Goal: Information Seeking & Learning: Understand process/instructions

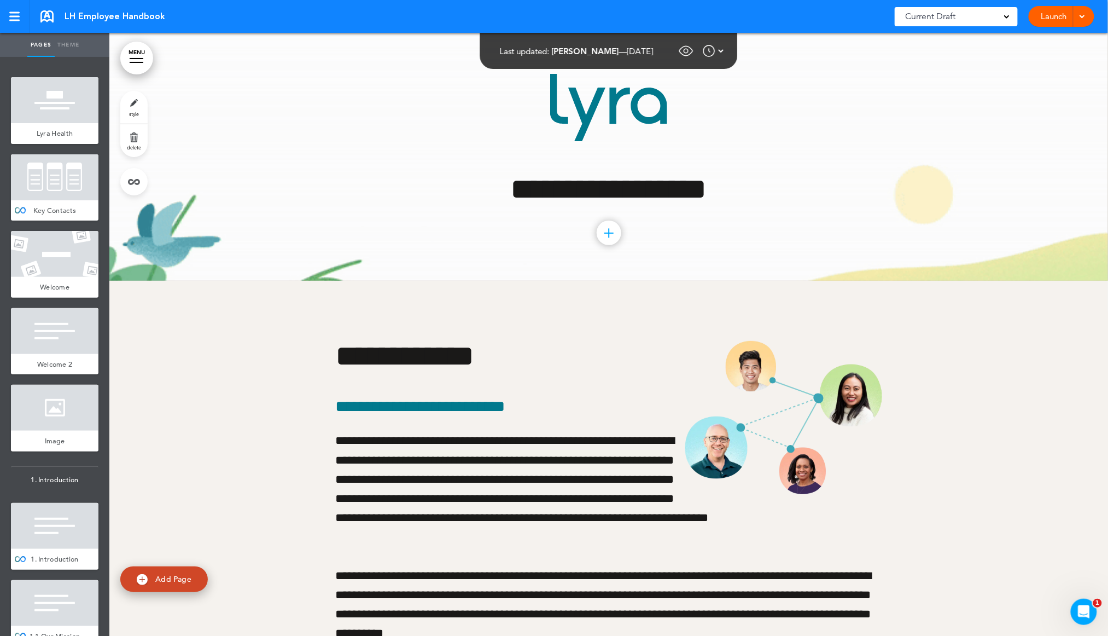
scroll to position [35921, 0]
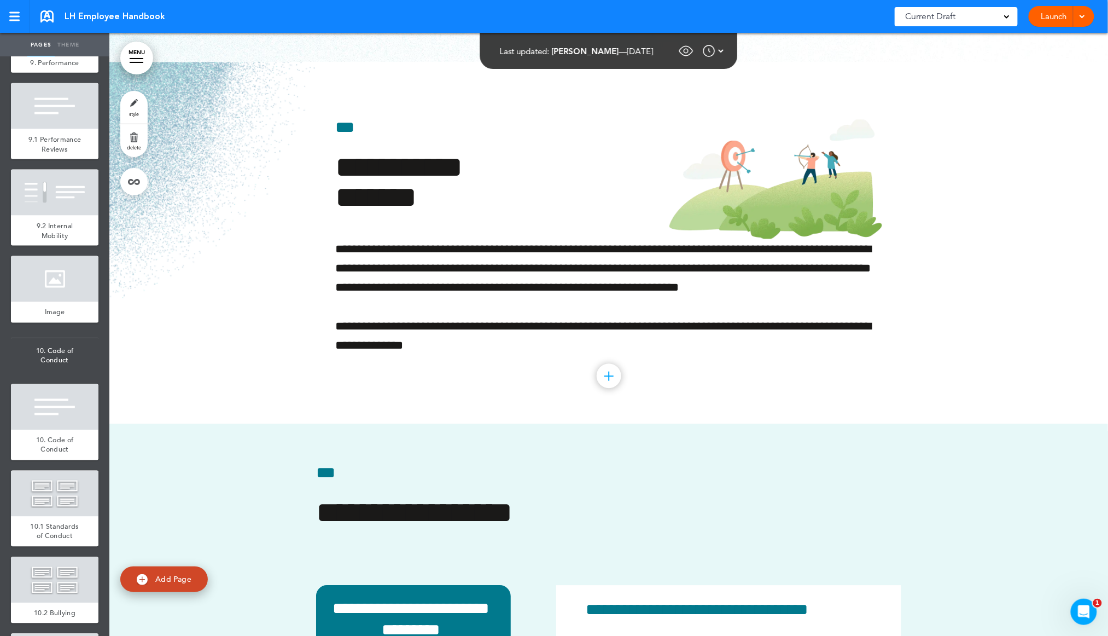
click at [1086, 18] on div at bounding box center [1080, 16] width 11 height 21
click at [1049, 86] on span "Preview Draft" at bounding box center [1031, 90] width 46 height 10
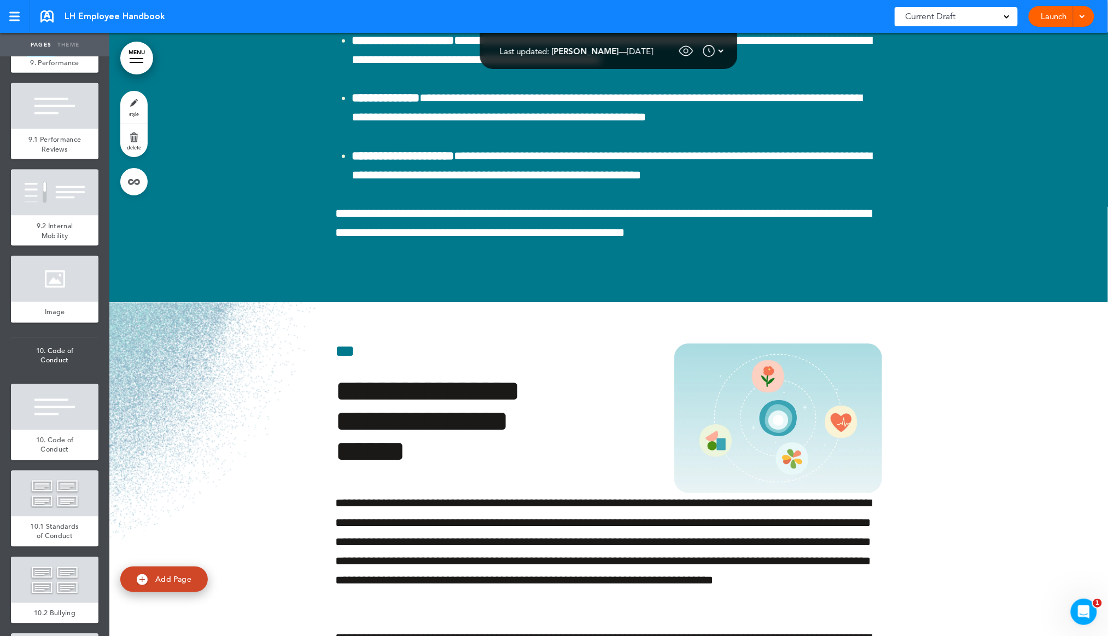
scroll to position [33134, 0]
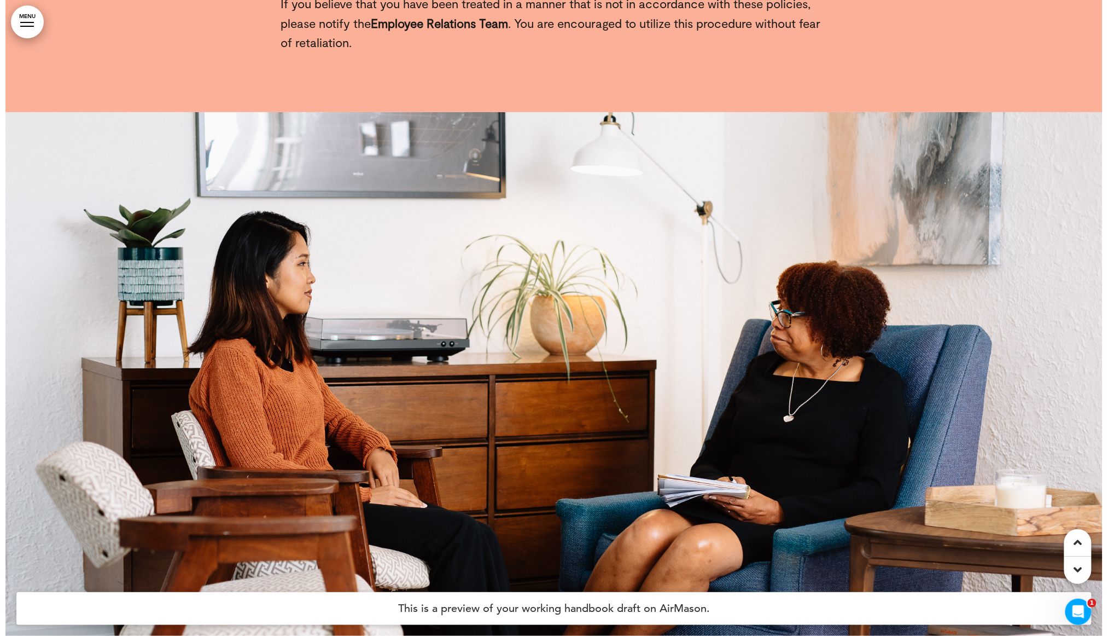
scroll to position [12387, 0]
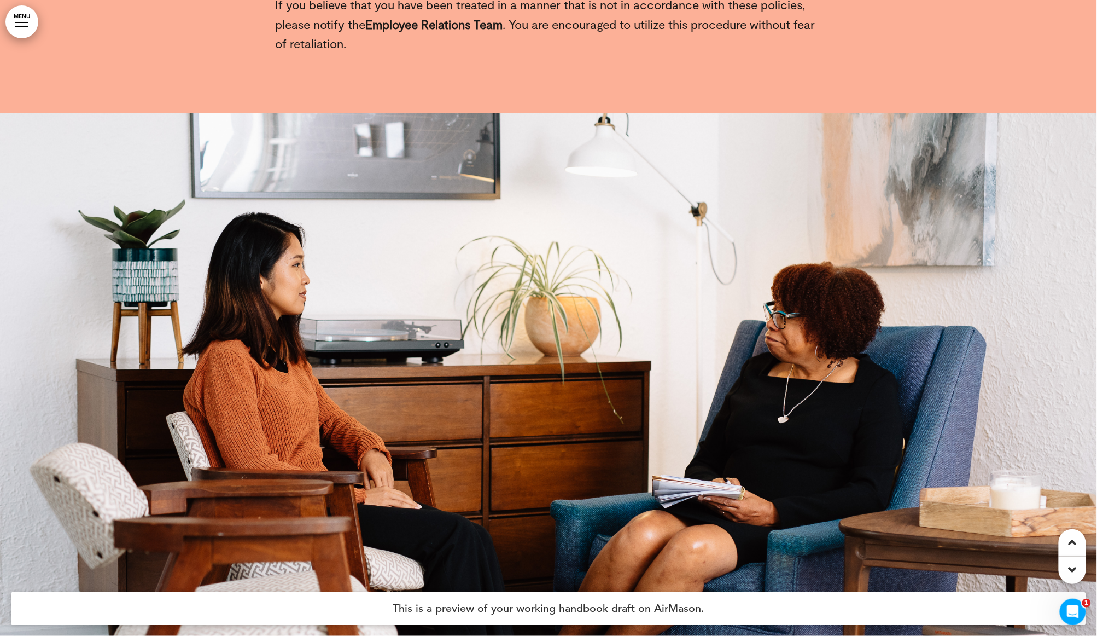
click at [11, 14] on link "MENU" at bounding box center [21, 21] width 33 height 33
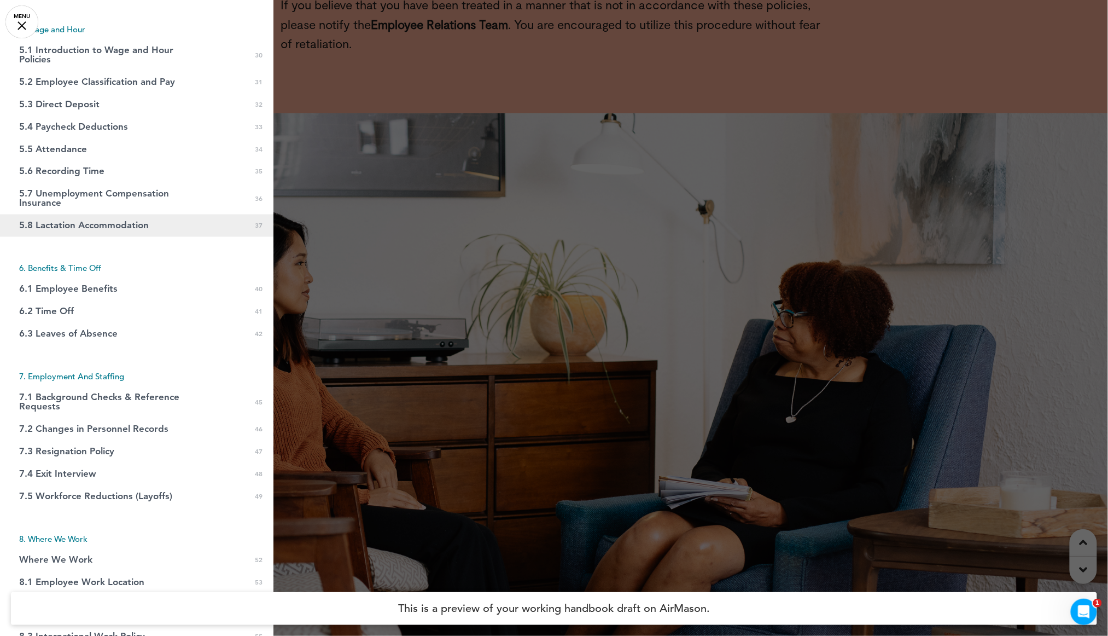
scroll to position [951, 0]
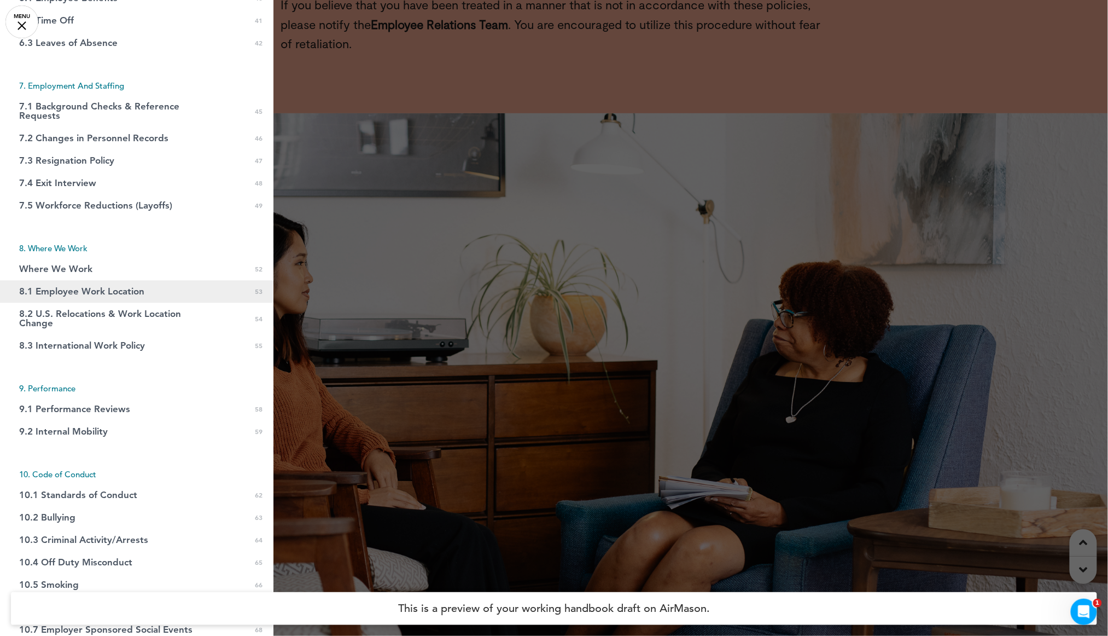
click at [185, 291] on link "8.1 Employee Work Location 0 53" at bounding box center [137, 291] width 274 height 22
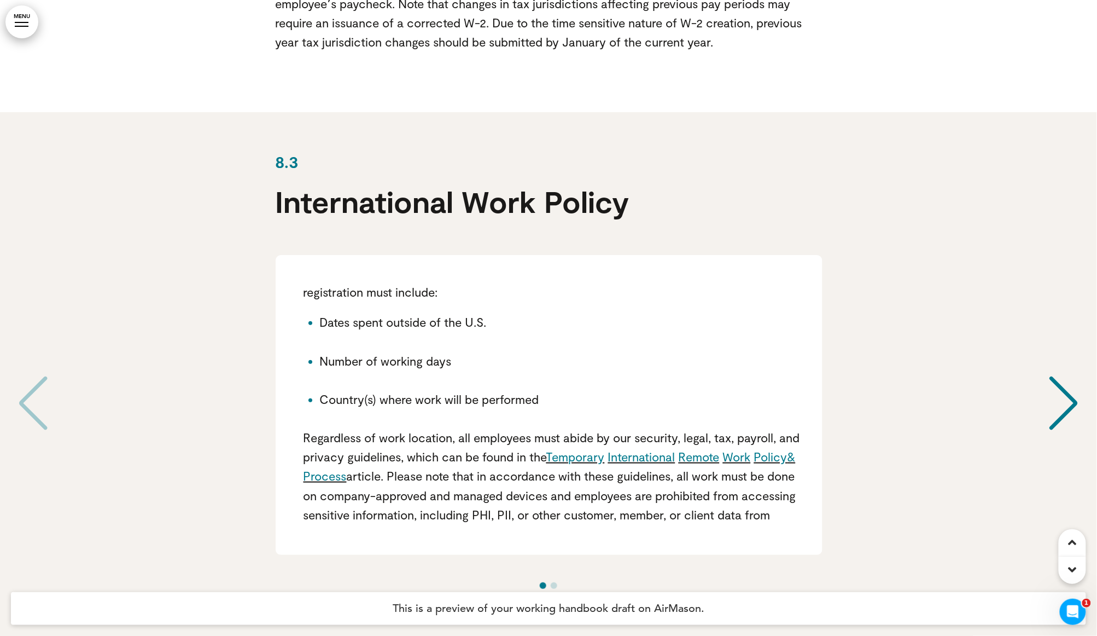
scroll to position [34344, 0]
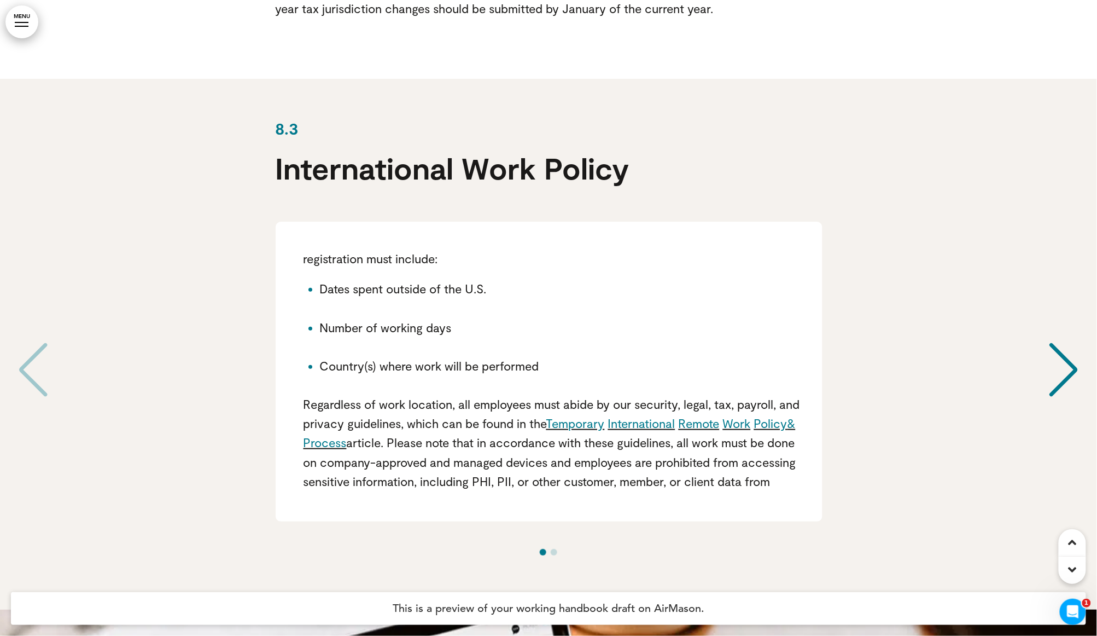
click at [644, 416] on link "International" at bounding box center [641, 423] width 67 height 14
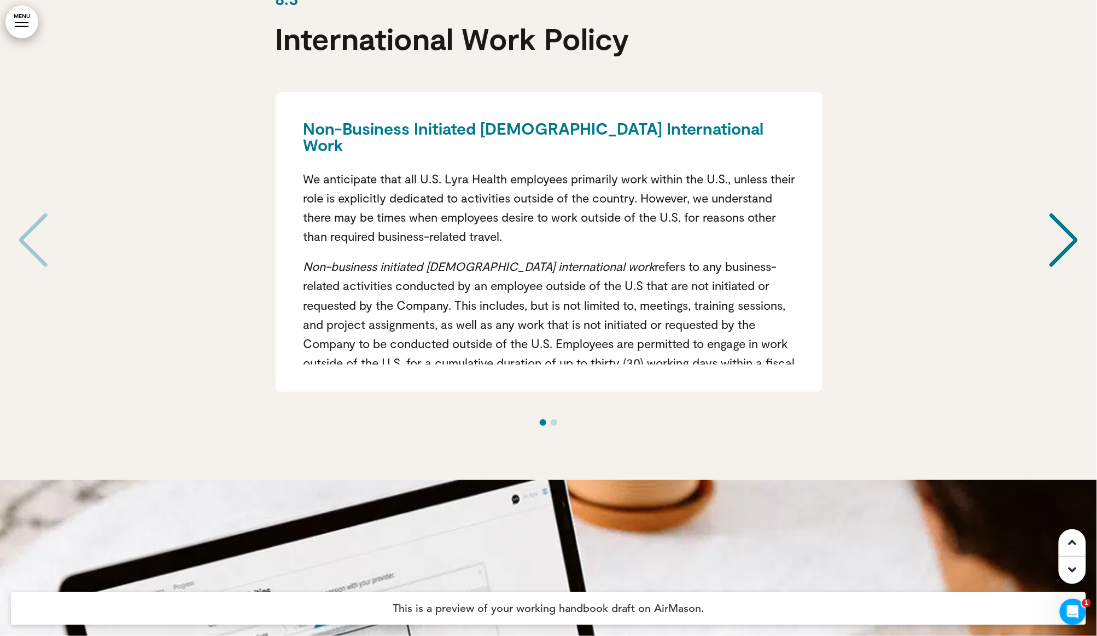
scroll to position [34473, 0]
click at [1076, 607] on icon "Open Intercom Messenger" at bounding box center [1071, 610] width 18 height 18
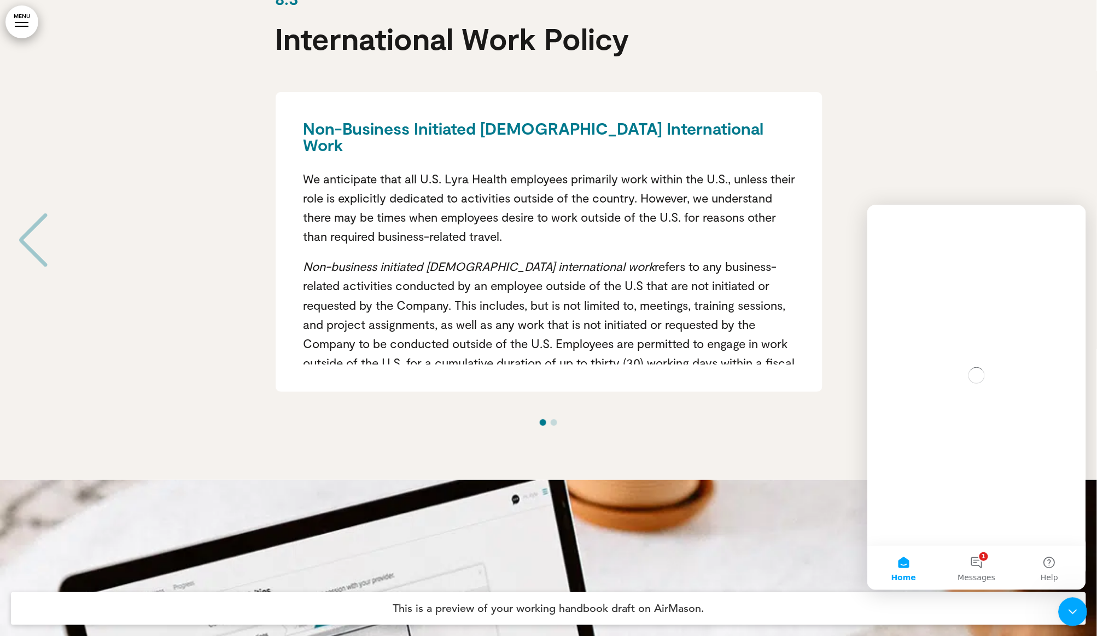
scroll to position [0, 0]
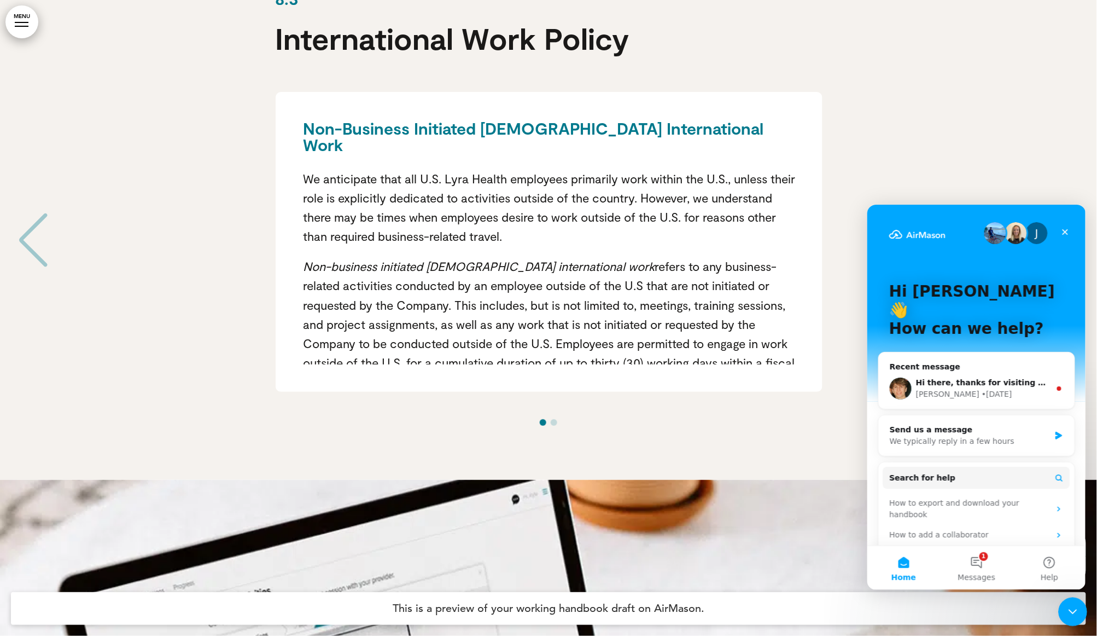
click at [1075, 607] on icon "Close Intercom Messenger" at bounding box center [1070, 609] width 13 height 13
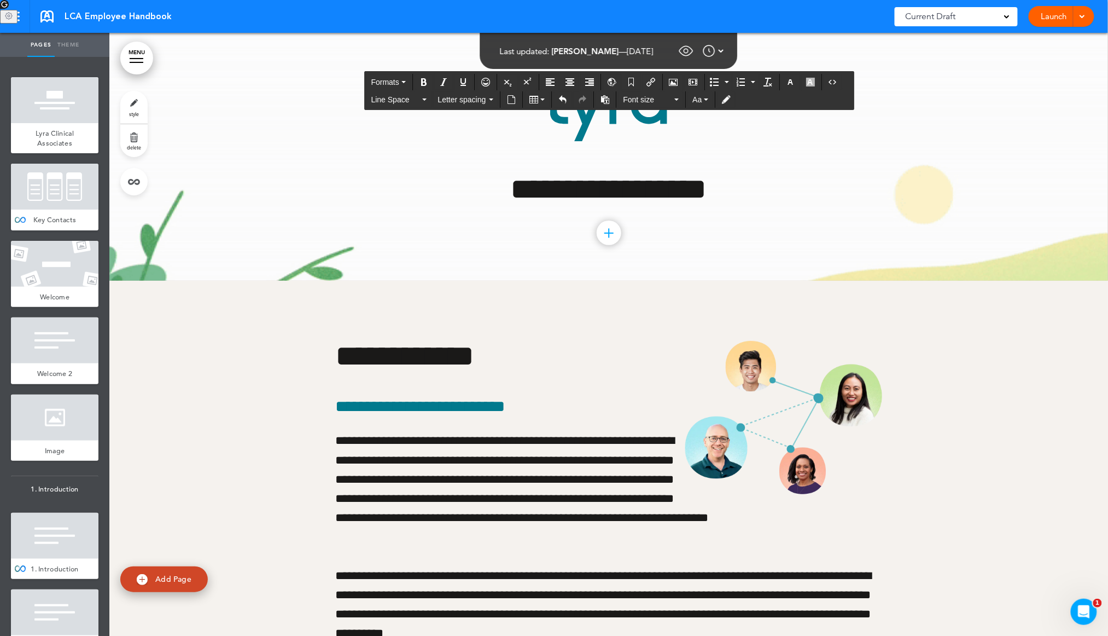
scroll to position [35479, 0]
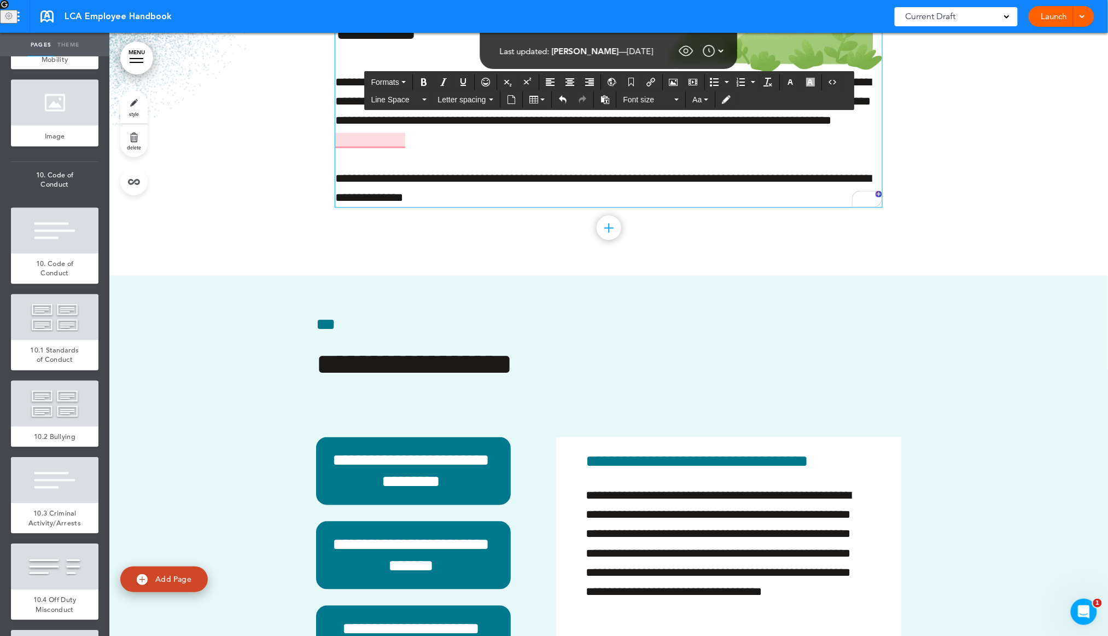
click at [1039, 187] on div at bounding box center [608, 85] width 999 height 381
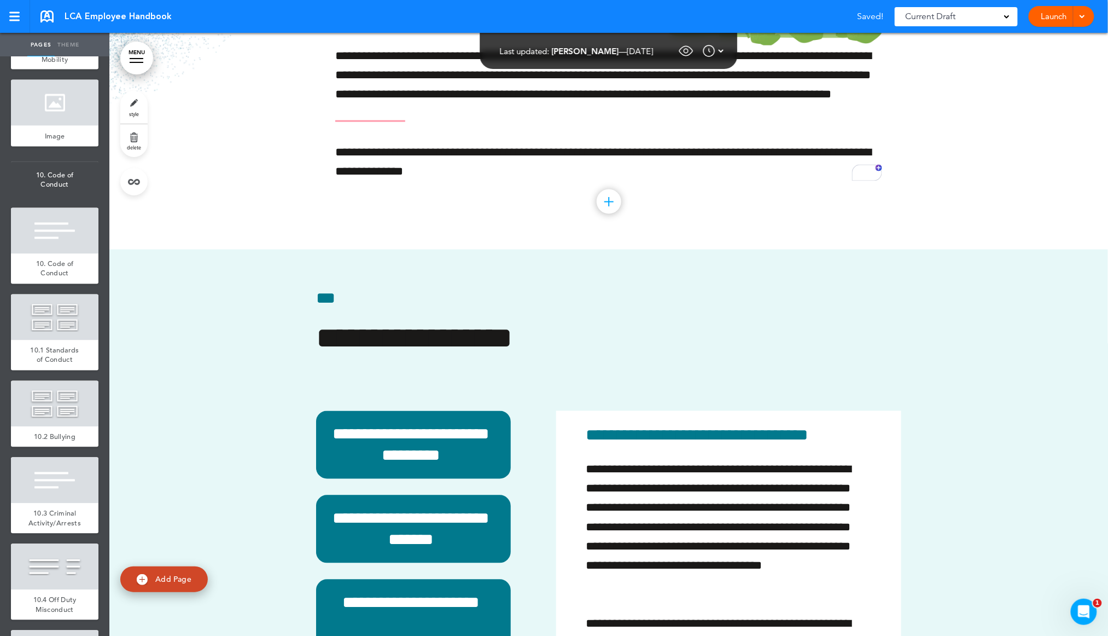
scroll to position [35529, 0]
